Goal: Use online tool/utility: Use online tool/utility

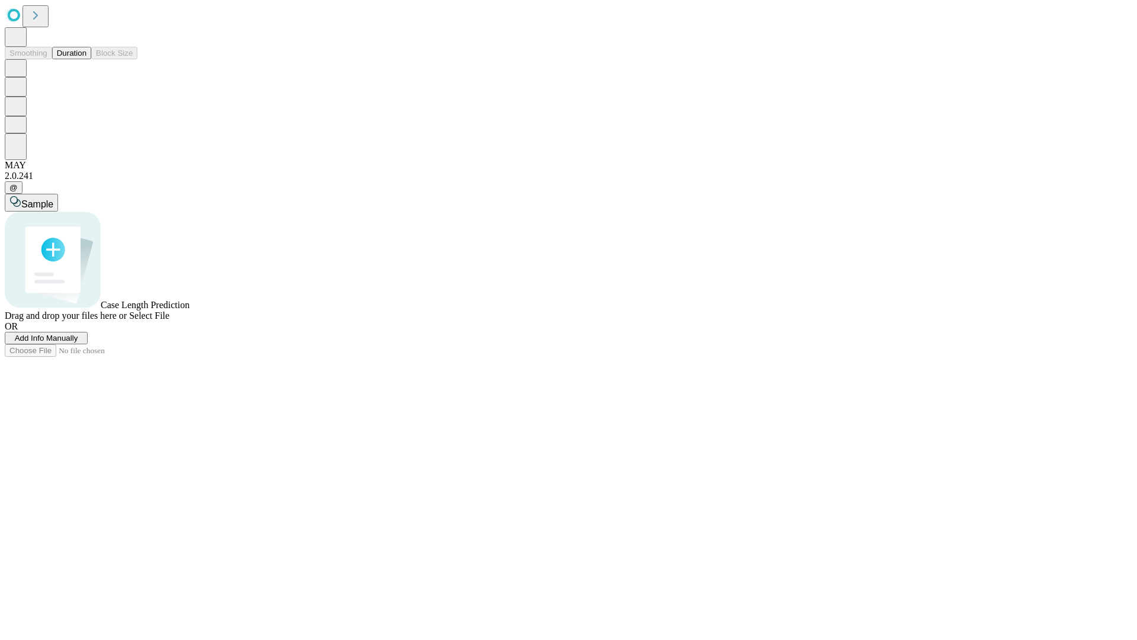
click at [86, 59] on button "Duration" at bounding box center [71, 53] width 39 height 12
click at [53, 199] on span "Sample" at bounding box center [37, 204] width 32 height 10
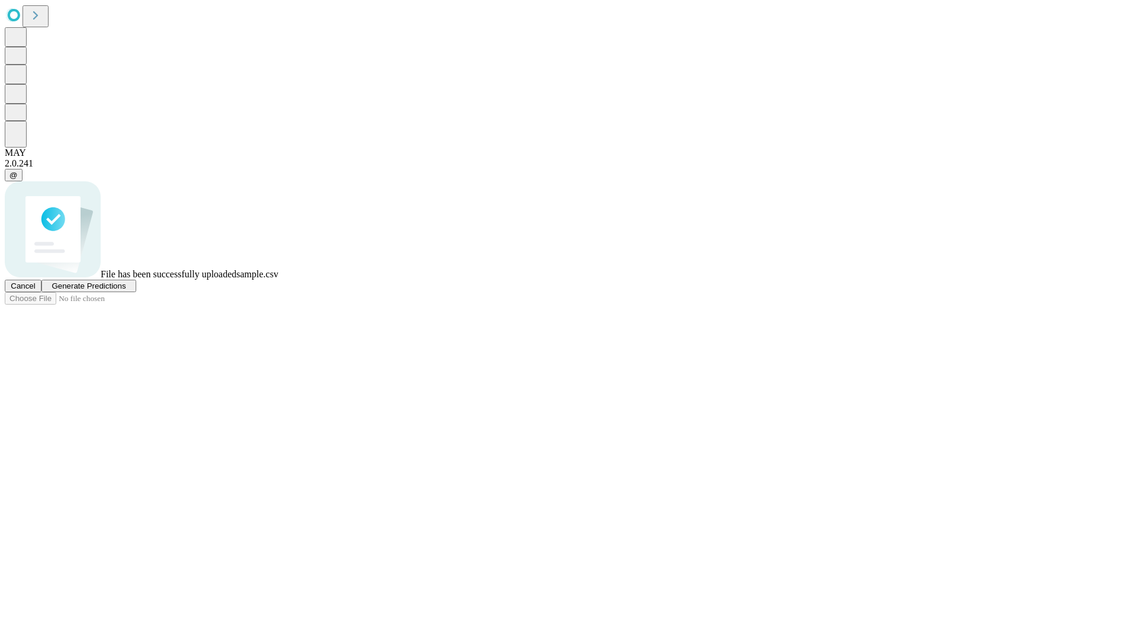
click at [126, 290] on span "Generate Predictions" at bounding box center [89, 285] width 74 height 9
